Goal: Task Accomplishment & Management: Manage account settings

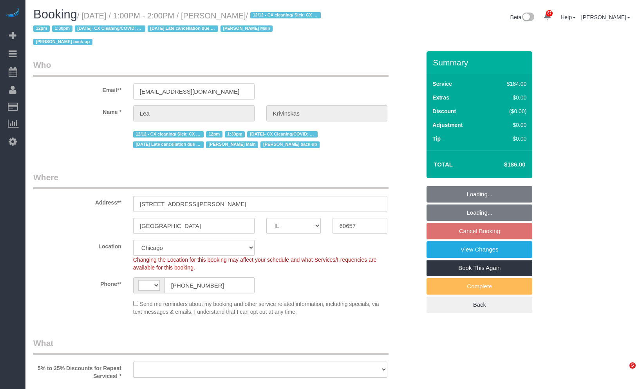
select select "IL"
select select "512"
select select "7"
select select "string:fspay-b2abf536-f561-42cf-9cf0-0419db74caeb"
select select "string:[GEOGRAPHIC_DATA]"
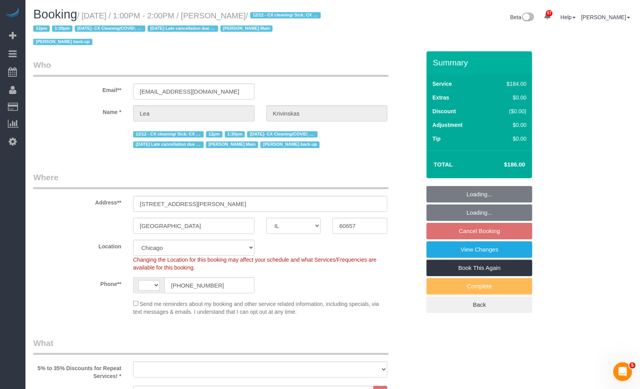
select select "object:732"
select select "number:1"
select select "number:66"
select select "number:139"
select select "number:104"
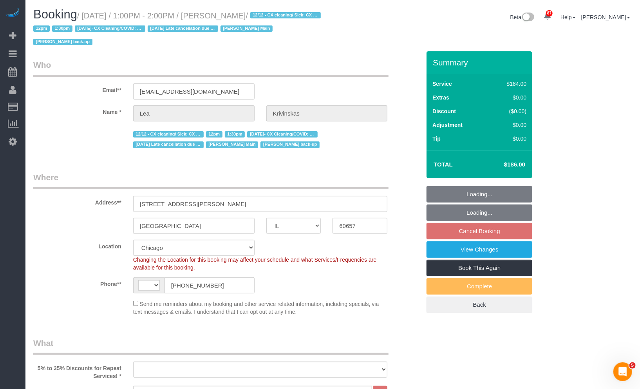
select select "7"
select select "object:1279"
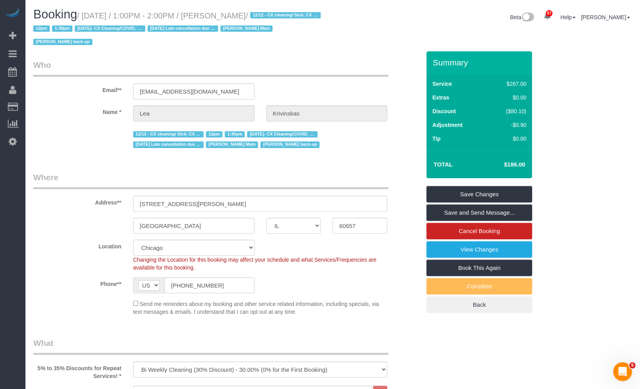
drag, startPoint x: 272, startPoint y: 16, endPoint x: 220, endPoint y: 17, distance: 52.1
click at [220, 17] on small "/ [DATE] / 1:00PM - 2:00PM / [PERSON_NAME] / 12/12 - CX cleaning/ Sick; CX fee …" at bounding box center [178, 28] width 290 height 35
copy small "[PERSON_NAME]"
drag, startPoint x: 516, startPoint y: 165, endPoint x: 530, endPoint y: 166, distance: 14.1
click at [530, 166] on div "Total $186.00" at bounding box center [479, 164] width 106 height 28
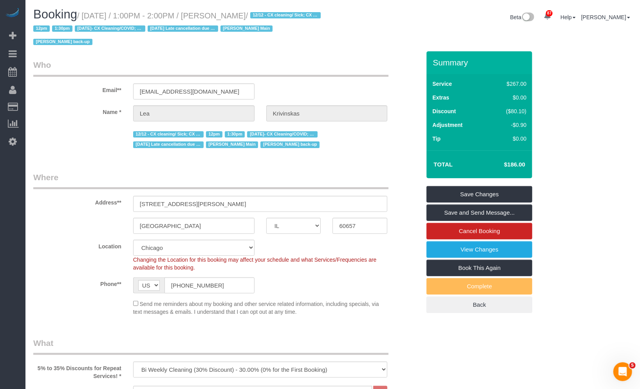
copy table "Total"
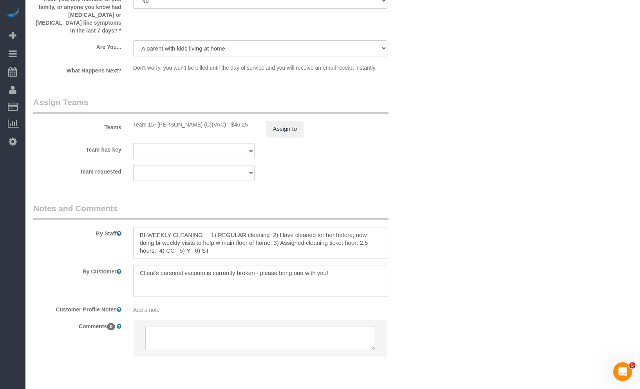
scroll to position [1377, 0]
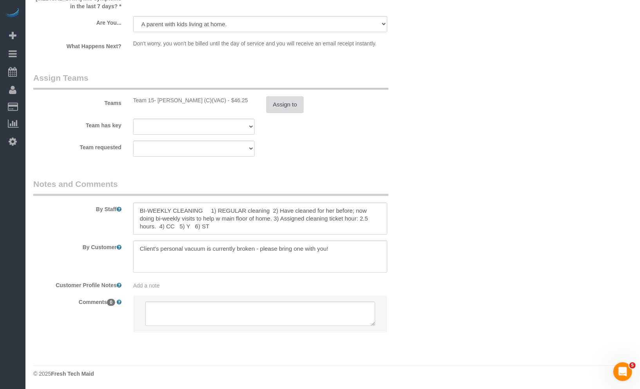
drag, startPoint x: 277, startPoint y: 109, endPoint x: 259, endPoint y: 154, distance: 48.7
click at [263, 148] on sui-booking-teams "Teams Team 15- [PERSON_NAME] (C)(VAC) - $46.25 Assign to Team has key Team 15- …" at bounding box center [226, 114] width 387 height 85
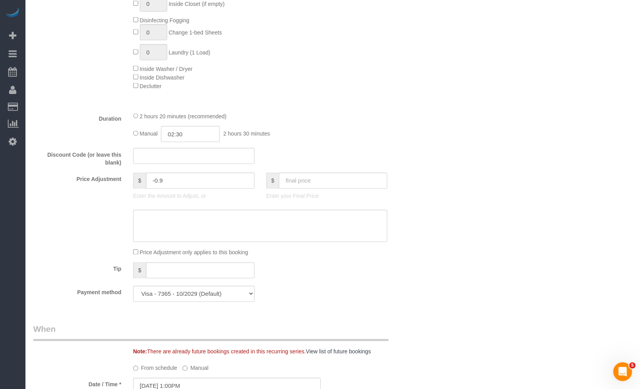
scroll to position [725, 0]
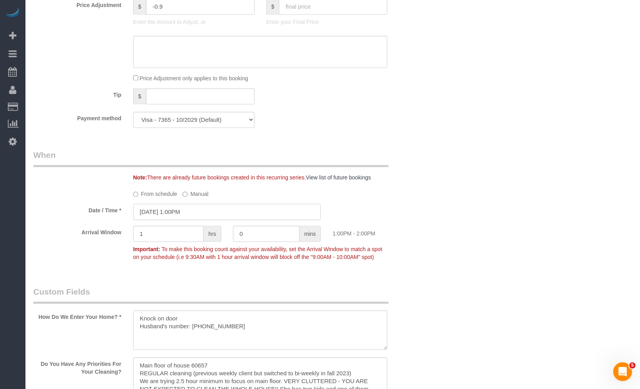
click at [193, 214] on input "[DATE] 1:00PM" at bounding box center [227, 212] width 188 height 16
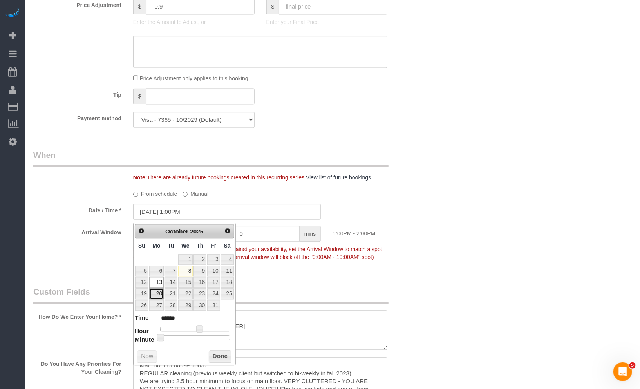
click at [159, 296] on link "20" at bounding box center [156, 293] width 14 height 11
type input "[DATE] 1:00PM"
drag, startPoint x: 218, startPoint y: 358, endPoint x: 222, endPoint y: 353, distance: 6.4
click at [218, 358] on button "Done" at bounding box center [220, 356] width 23 height 13
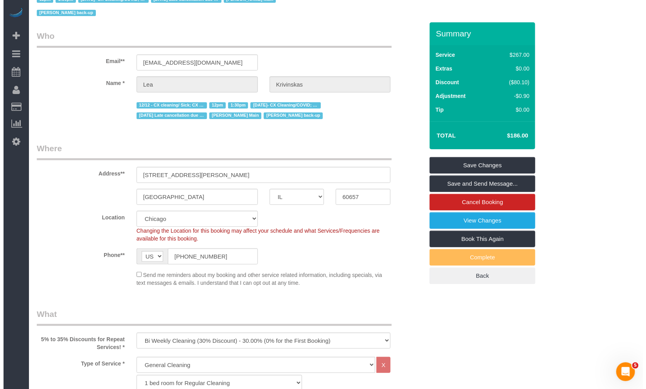
scroll to position [0, 0]
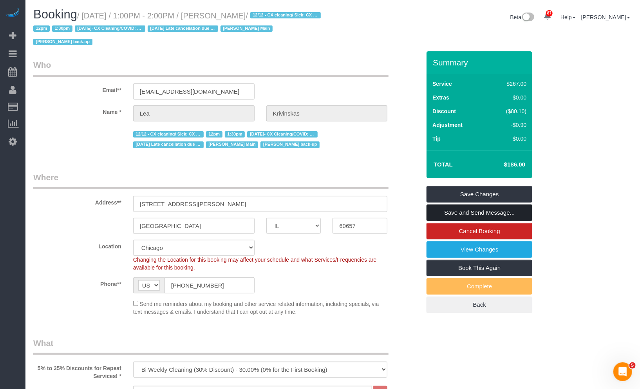
click at [492, 214] on link "Save and Send Message..." at bounding box center [479, 212] width 106 height 16
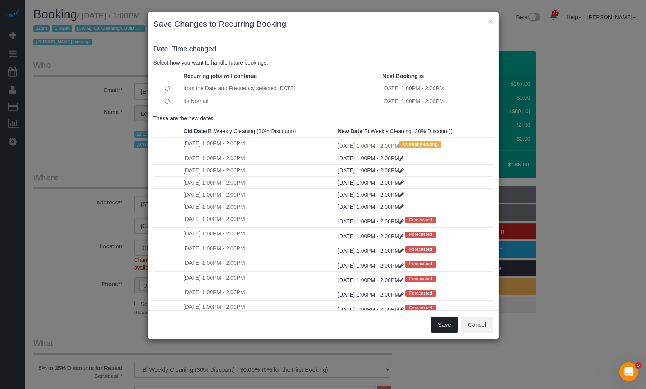
click at [444, 324] on button "Save" at bounding box center [444, 324] width 27 height 16
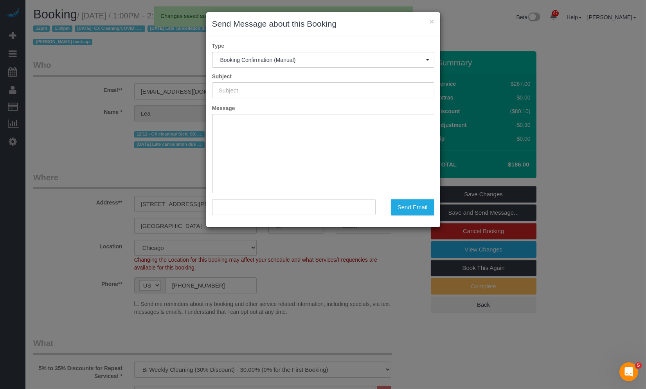
type input "Your Booking With Fresh Tech Maid, Confirmed!"
type input ""[PERSON_NAME]" <[EMAIL_ADDRESS][DOMAIN_NAME]>"
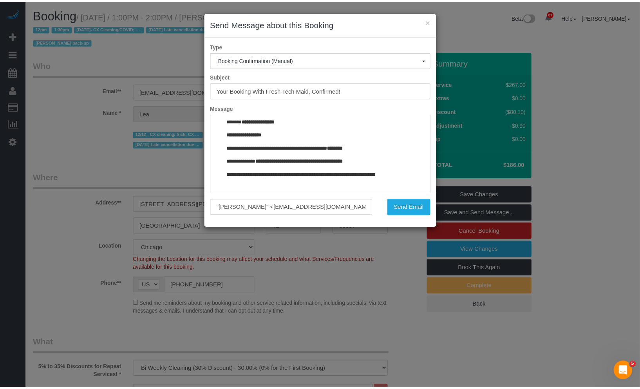
scroll to position [934, 0]
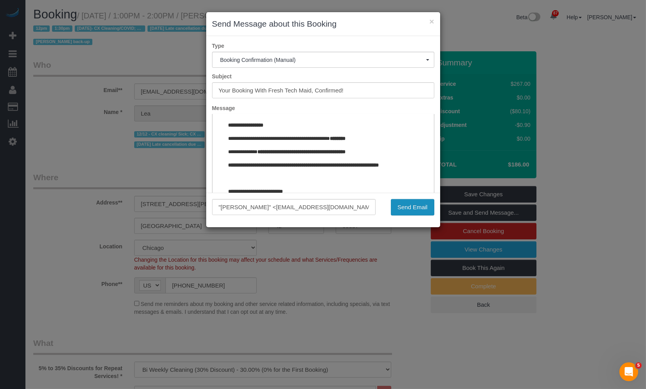
click at [419, 214] on button "Send Email" at bounding box center [412, 207] width 43 height 16
drag, startPoint x: 419, startPoint y: 214, endPoint x: 416, endPoint y: 220, distance: 6.5
click at [416, 220] on div ""[PERSON_NAME]" <[EMAIL_ADDRESS][DOMAIN_NAME]> Send Email" at bounding box center [323, 210] width 234 height 34
